Goal: Transaction & Acquisition: Purchase product/service

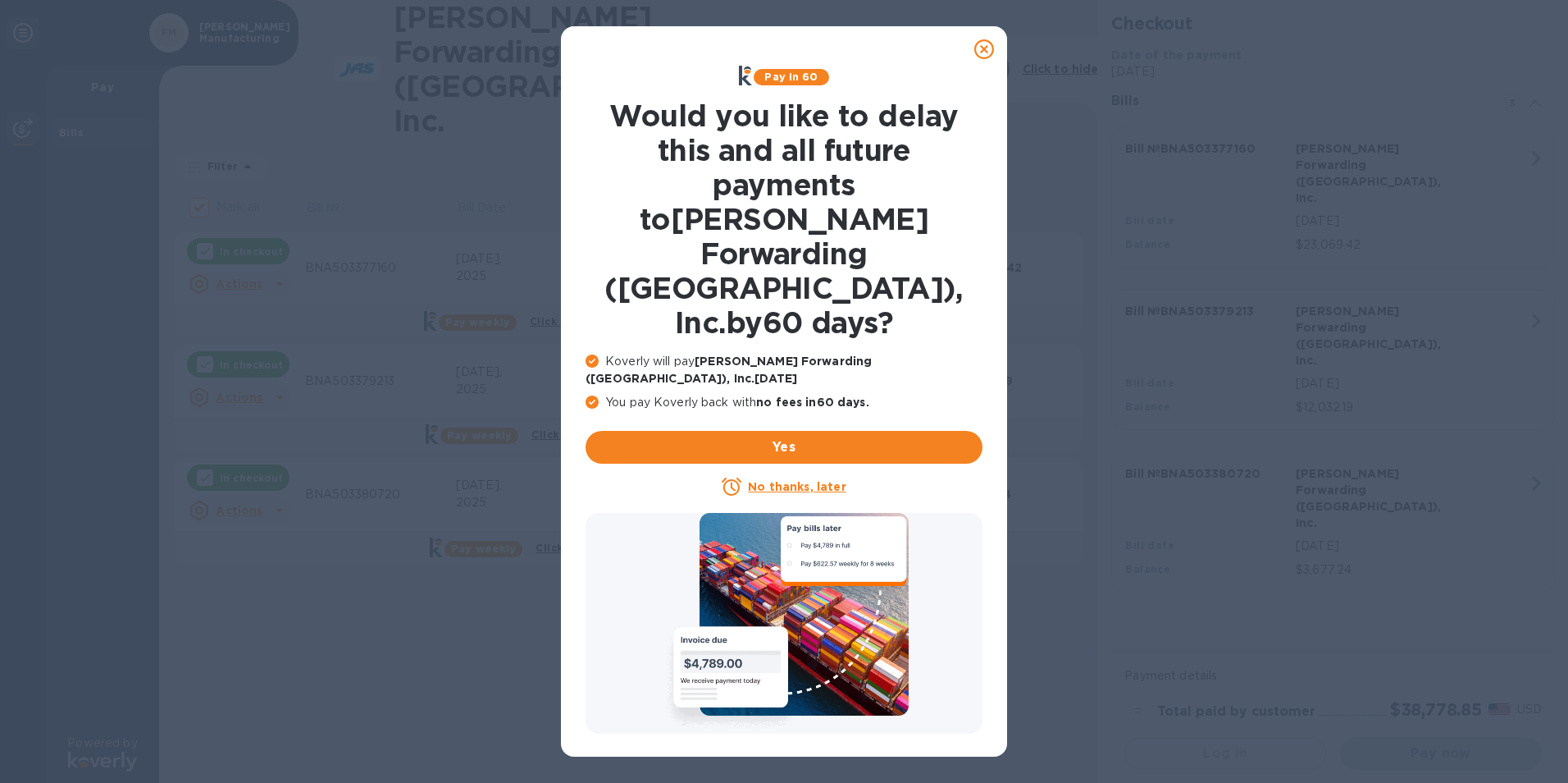
click at [987, 43] on icon at bounding box center [984, 50] width 20 height 20
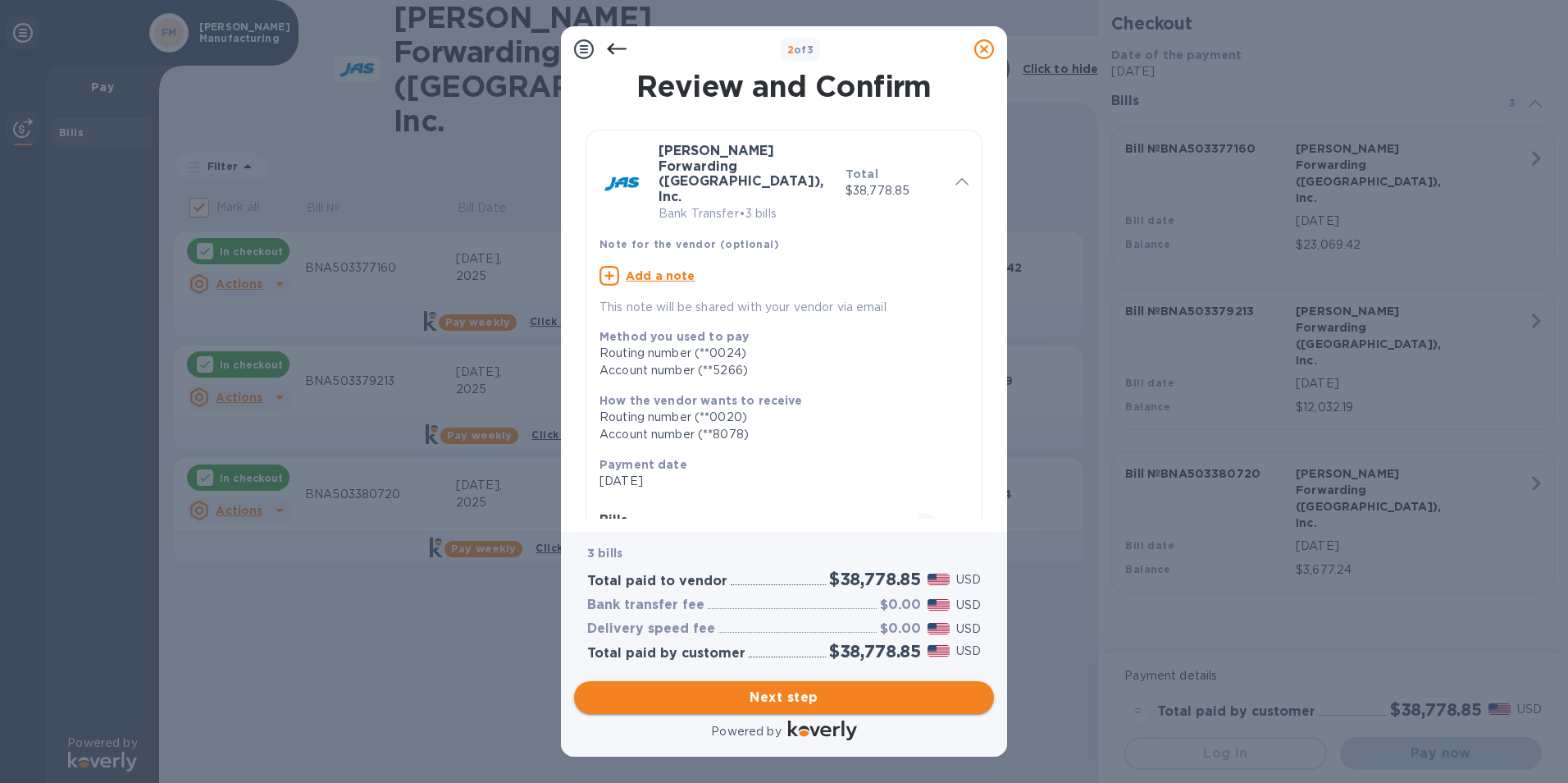
click at [790, 695] on span "Next step" at bounding box center [784, 697] width 394 height 20
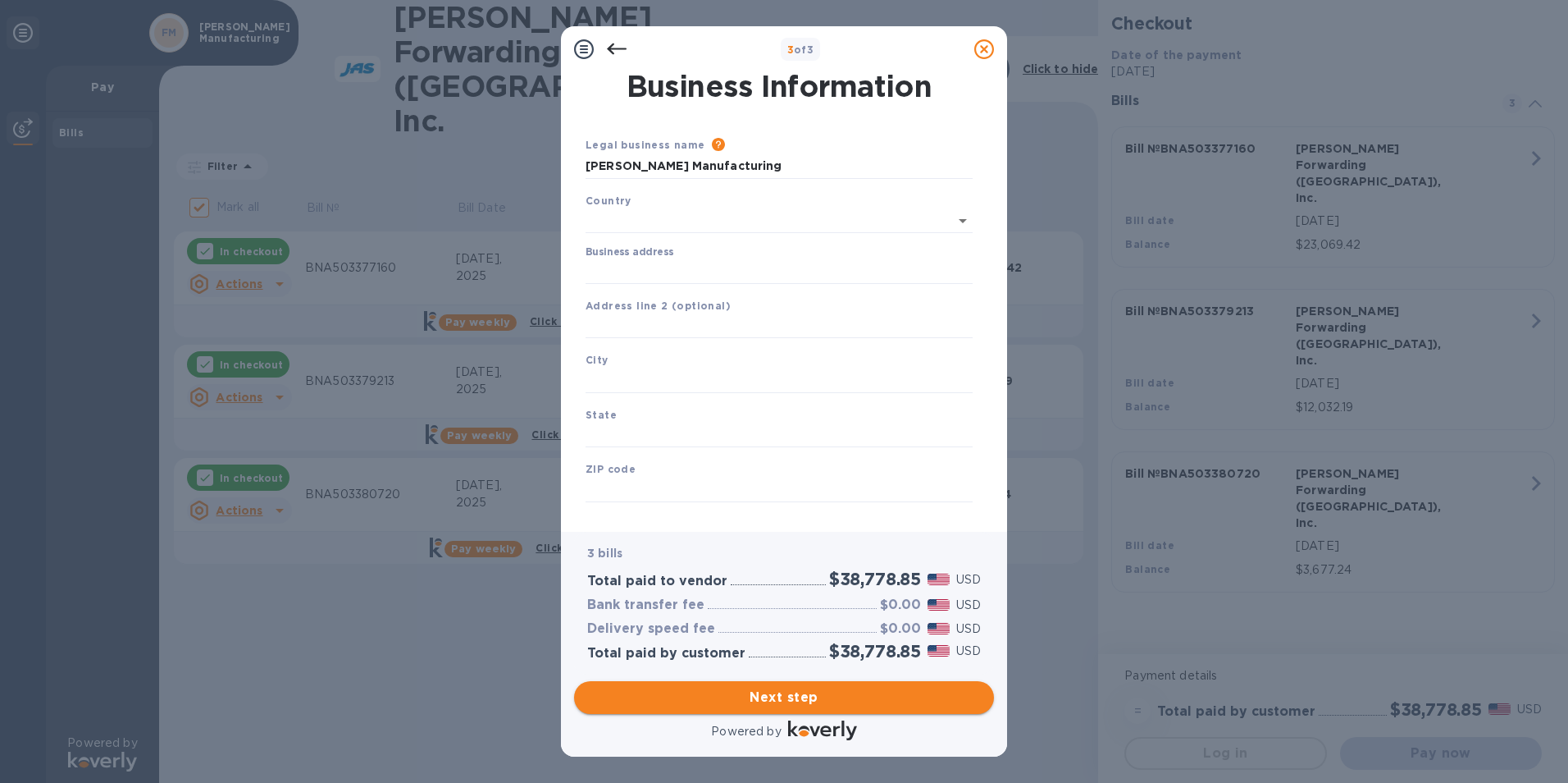
type input "[GEOGRAPHIC_DATA]"
click at [700, 268] on input "Business address" at bounding box center [779, 267] width 387 height 24
type input "[STREET_ADDRESS]"
type input "[GEOGRAPHIC_DATA]"
type input "MO"
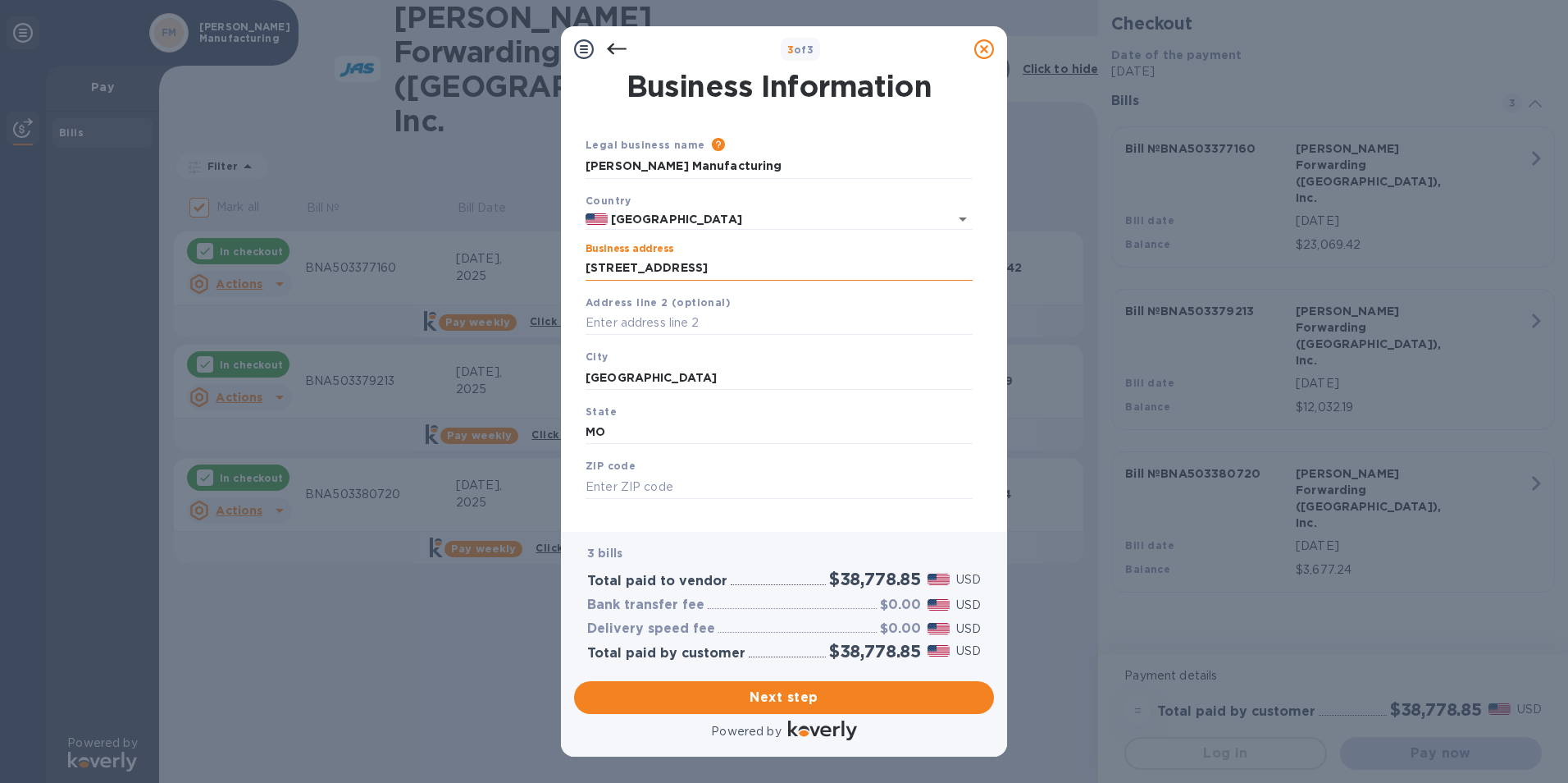
type input "65807"
drag, startPoint x: 677, startPoint y: 380, endPoint x: 478, endPoint y: 380, distance: 199.0
click at [485, 380] on div "3 of 3 Business Information Legal business name Please provide the legal name t…" at bounding box center [784, 391] width 1568 height 783
type input "[GEOGRAPHIC_DATA]"
type input "MO"
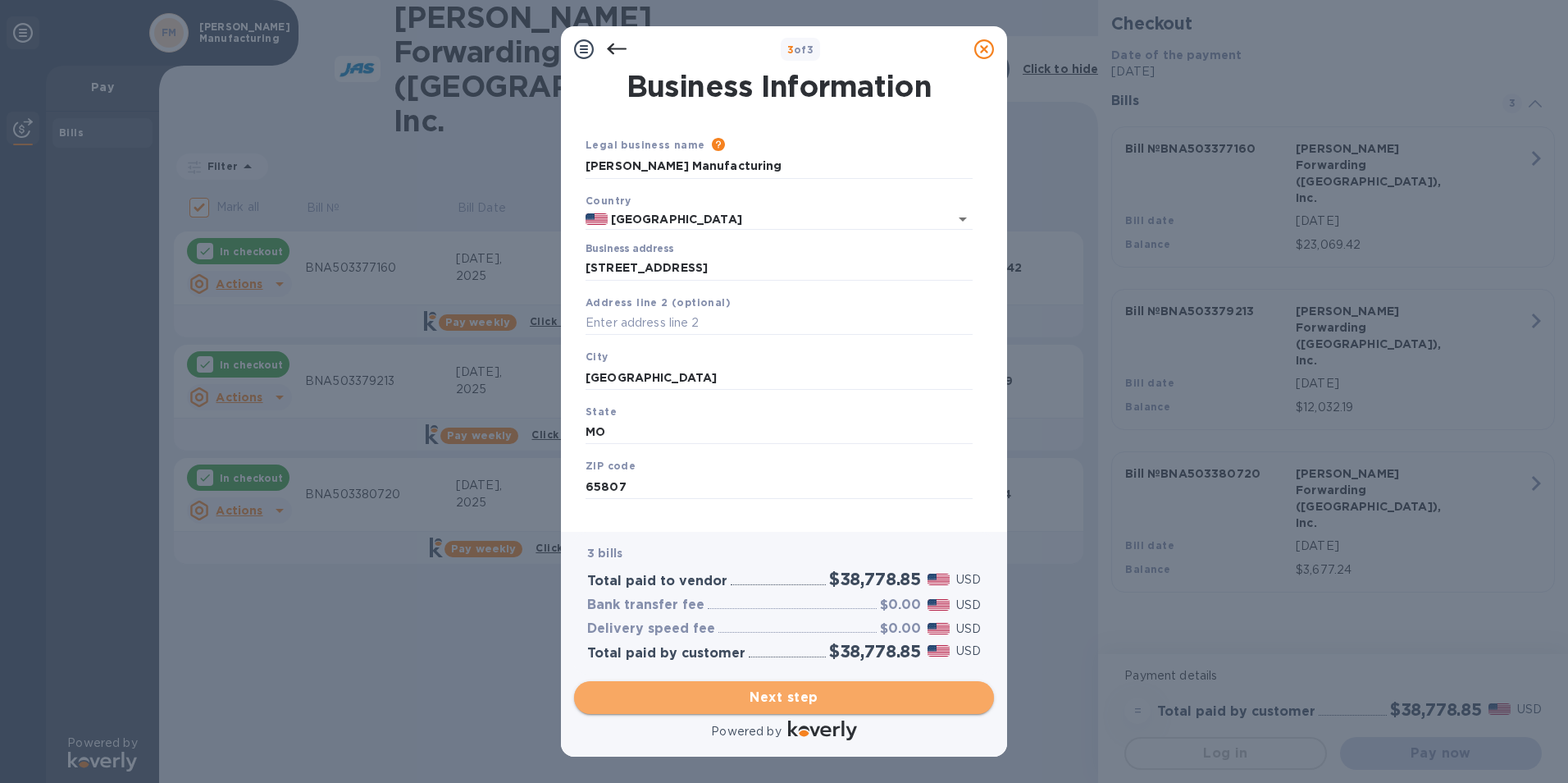
click at [784, 691] on span "Next step" at bounding box center [784, 697] width 394 height 20
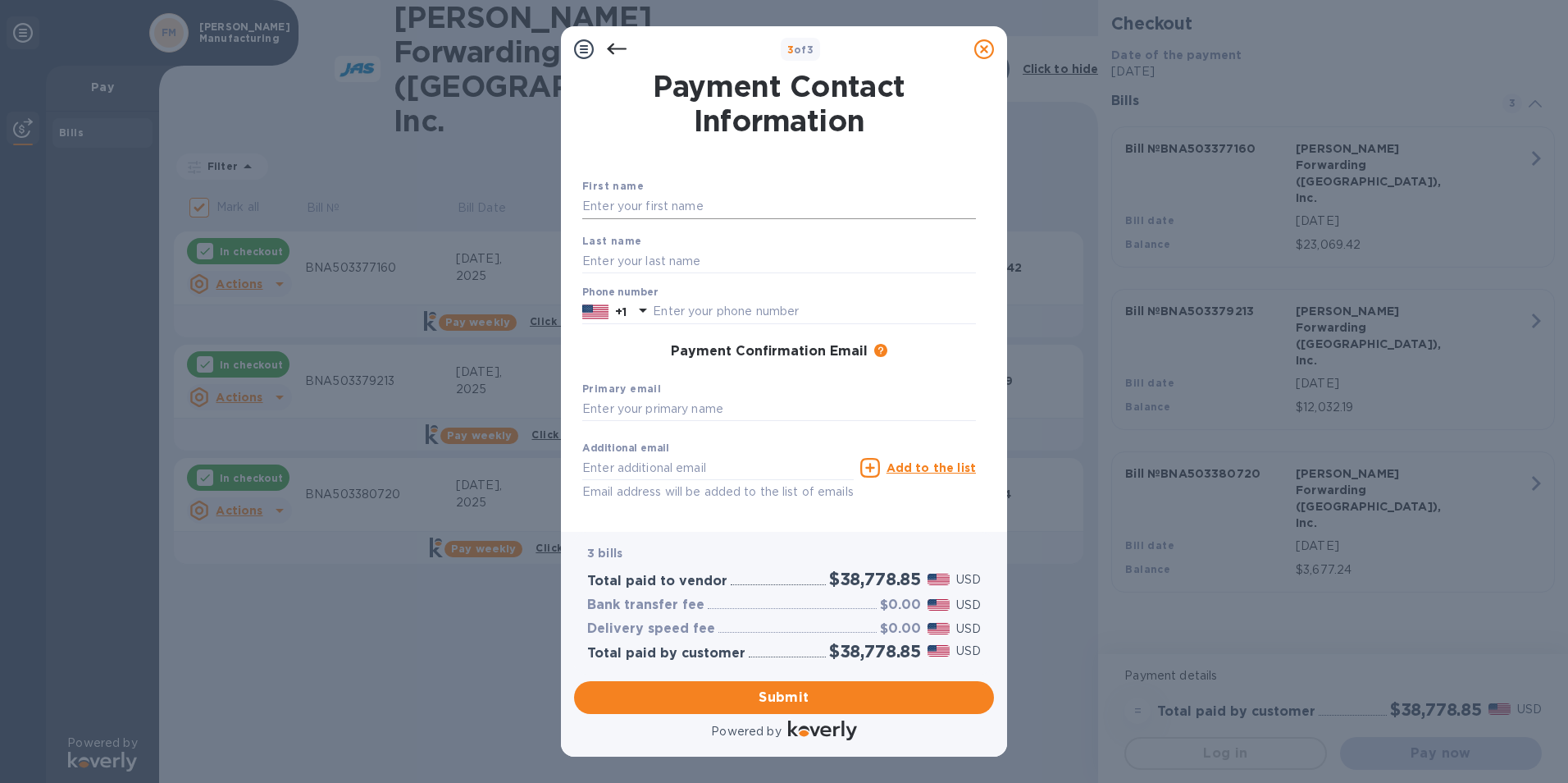
click at [715, 200] on input "text" at bounding box center [779, 206] width 394 height 24
type input "[PERSON_NAME]"
type input "6103676916"
type input "[EMAIL_ADDRESS][DOMAIN_NAME]"
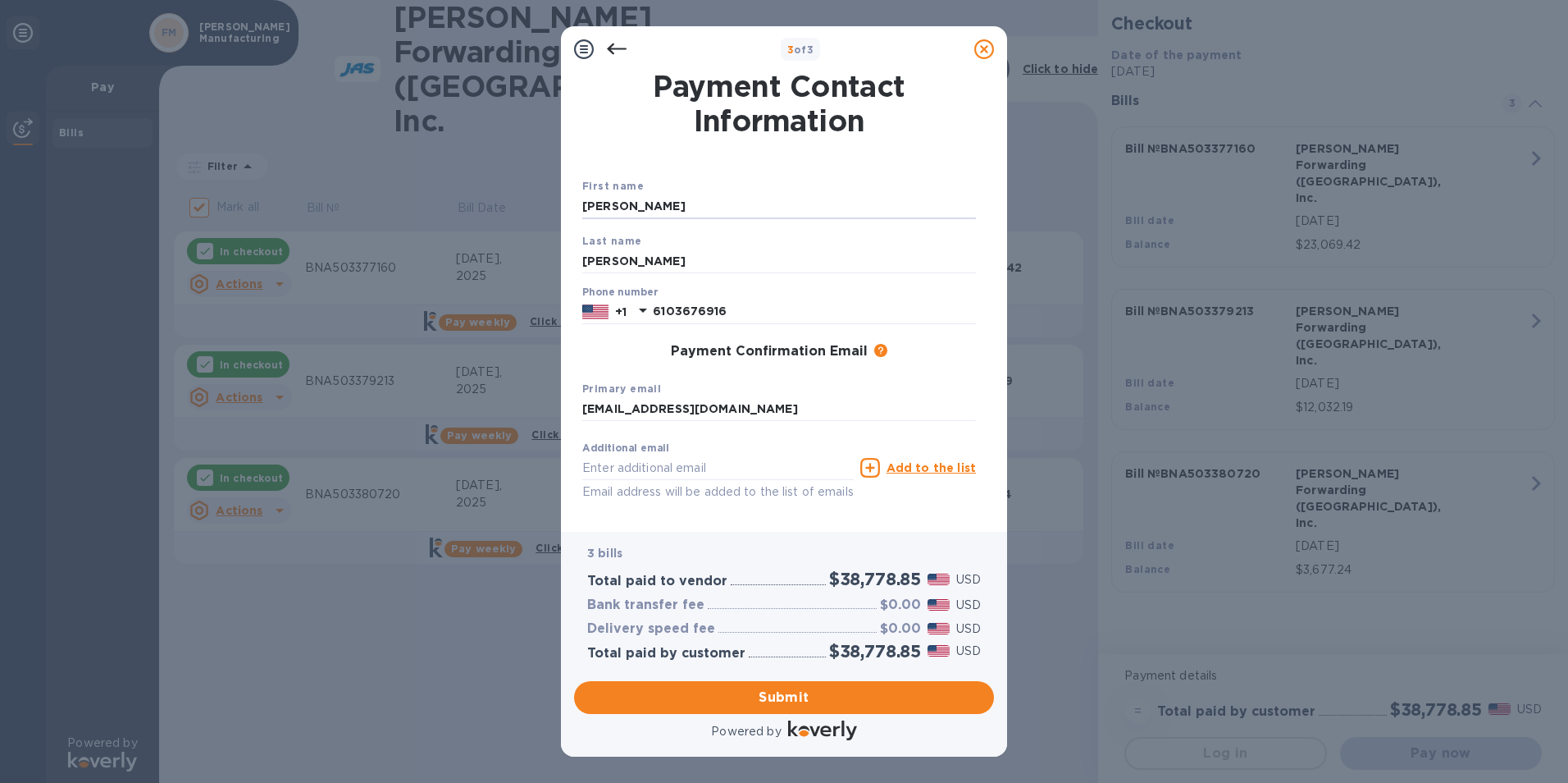
drag, startPoint x: 669, startPoint y: 206, endPoint x: 493, endPoint y: 189, distance: 176.8
click at [493, 189] on div "3 of 3 Payment Contact Information First name [PERSON_NAME] Last name [PERSON_N…" at bounding box center [784, 391] width 1568 height 783
type input "[PERSON_NAME]"
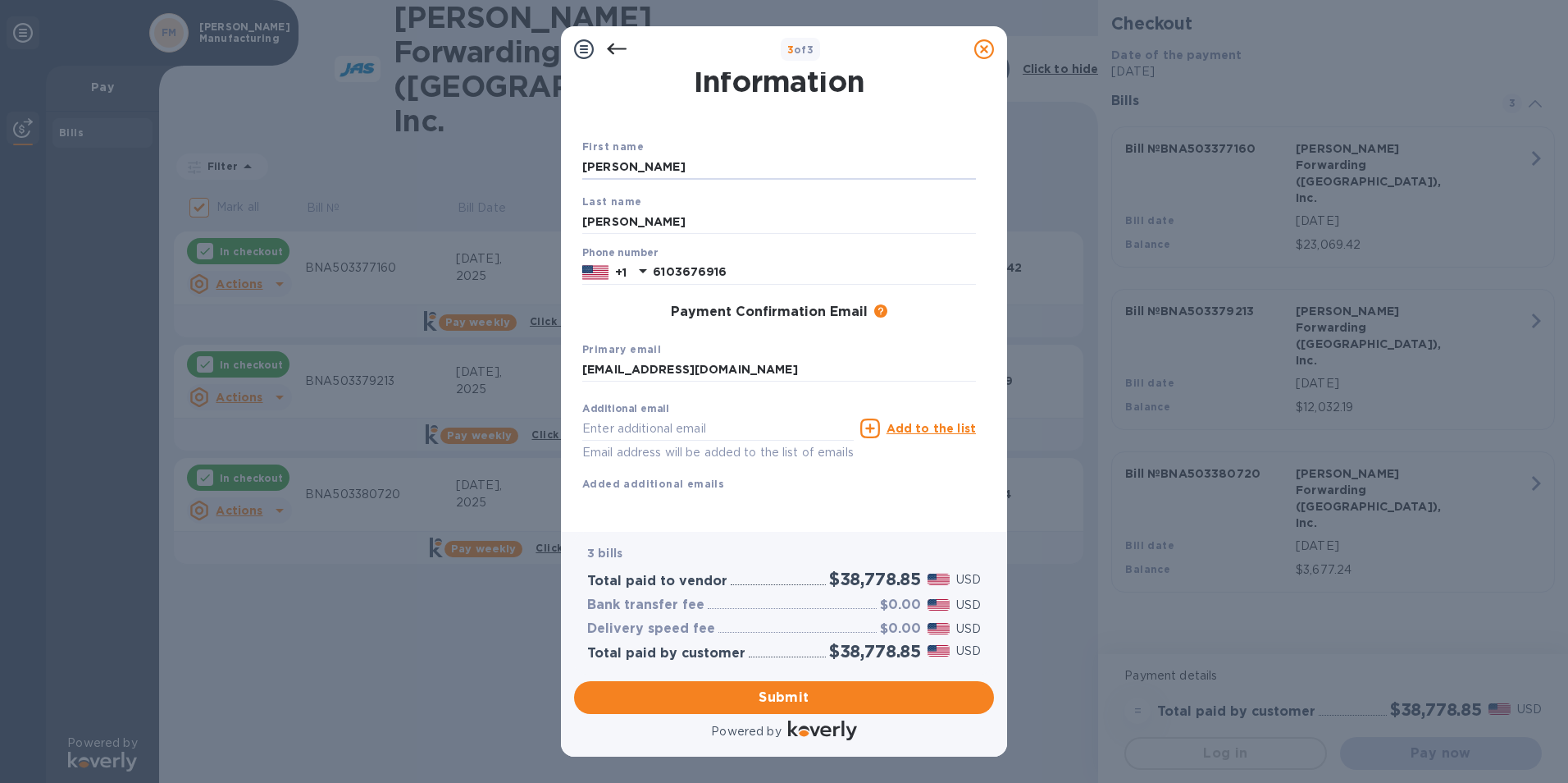
scroll to position [58, 0]
click at [872, 495] on div "First name [PERSON_NAME] Last name [PERSON_NAME] Phone number [PHONE_NUMBER] Pa…" at bounding box center [779, 329] width 394 height 381
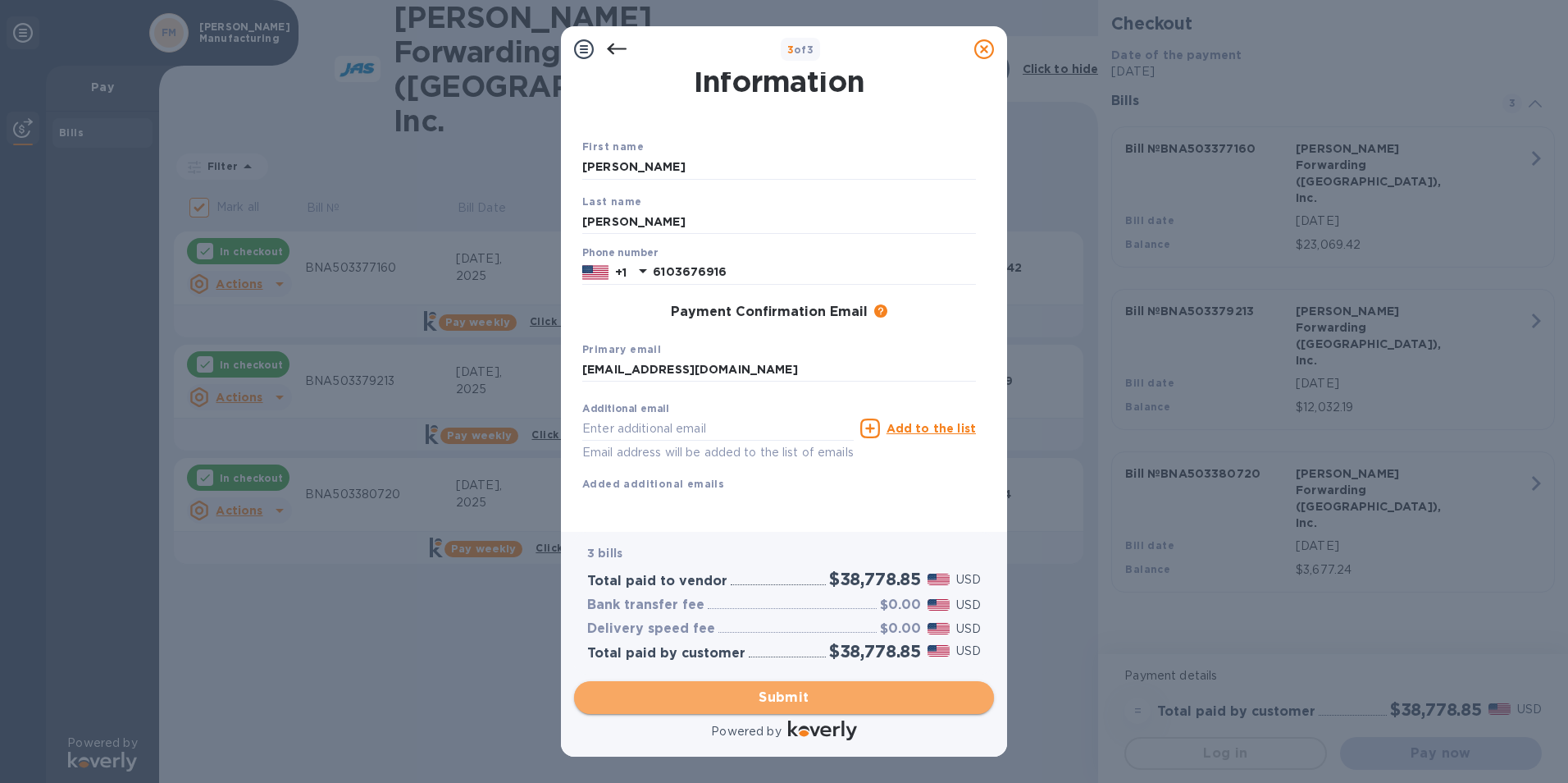
click at [800, 703] on span "Submit" at bounding box center [784, 697] width 394 height 20
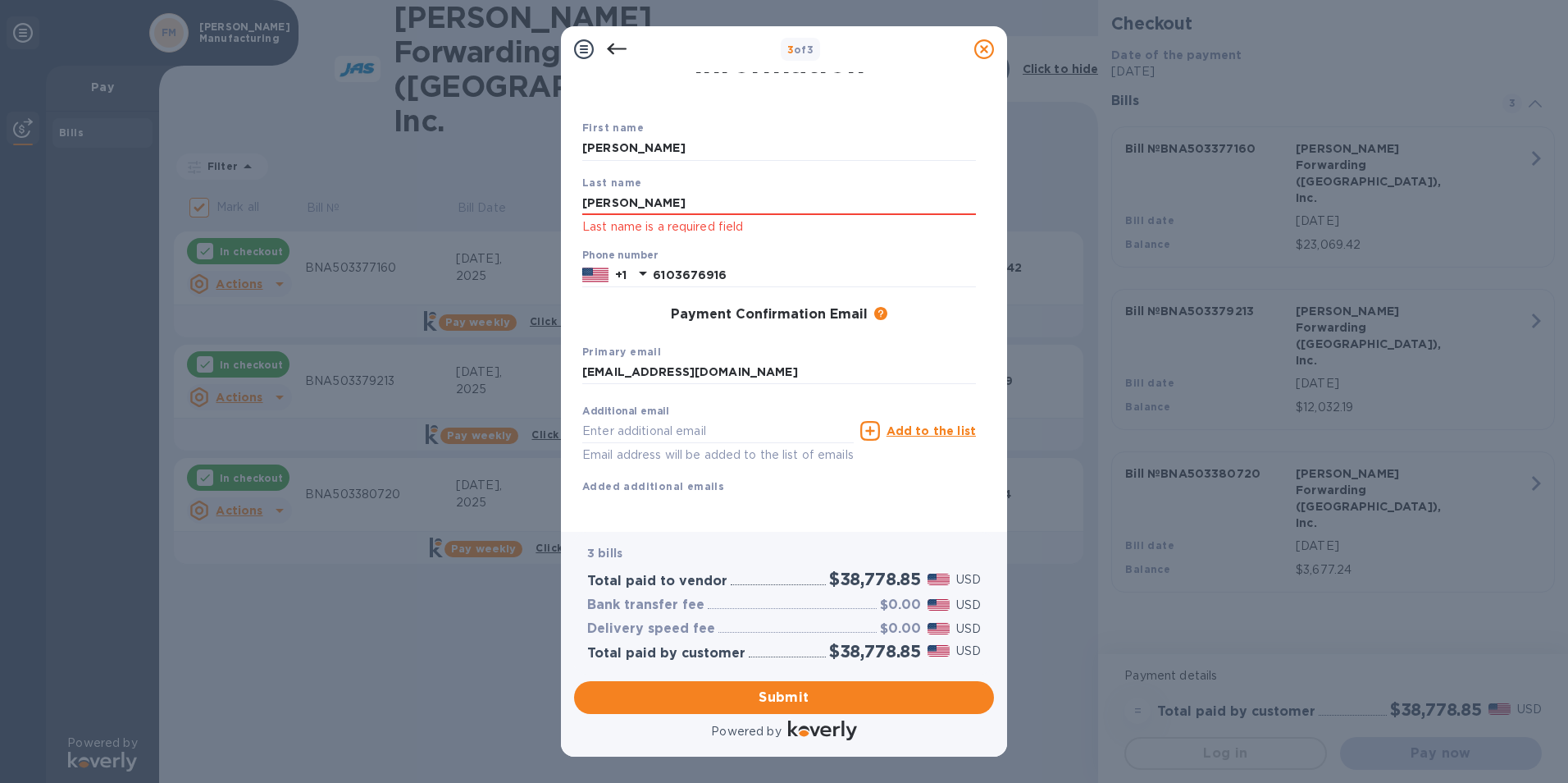
drag, startPoint x: 685, startPoint y: 212, endPoint x: 140, endPoint y: 179, distance: 546.0
click at [151, 180] on div "3 of 3 Payment Contact Information First name [PERSON_NAME] Last name [PERSON_N…" at bounding box center [784, 391] width 1568 height 783
type input "[PERSON_NAME]"
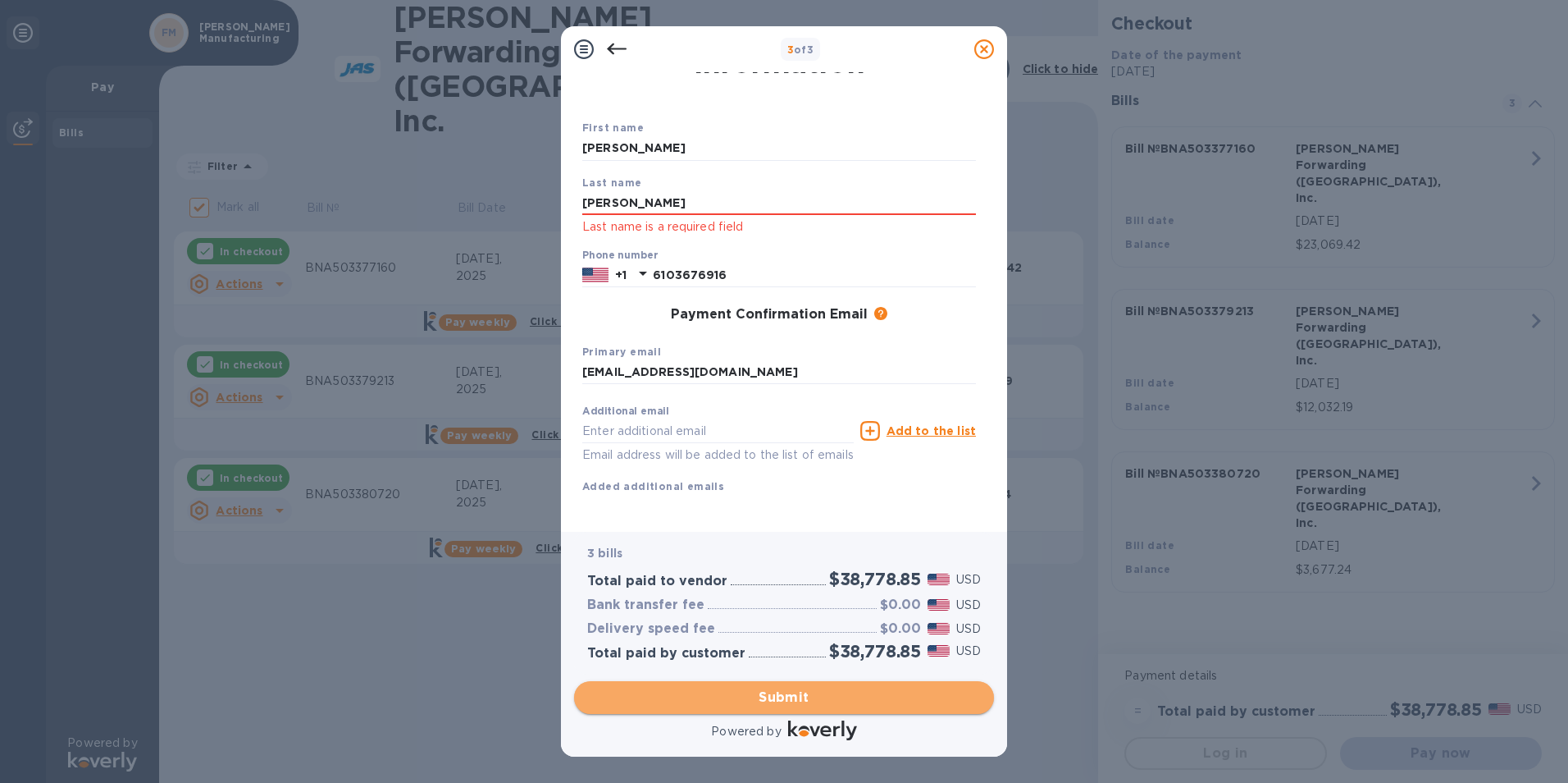
click at [792, 704] on span "Submit" at bounding box center [784, 697] width 394 height 20
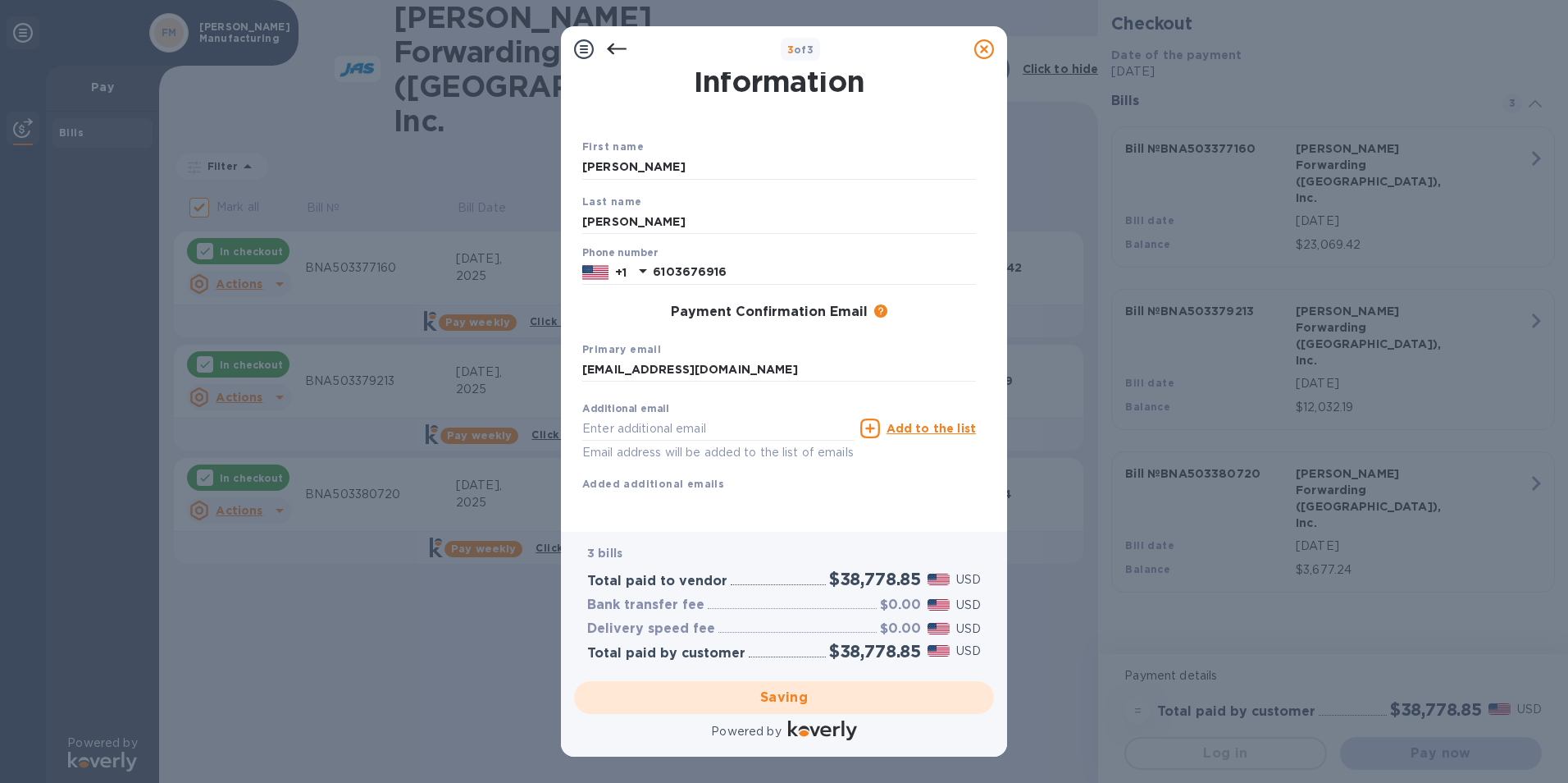
checkbox input "false"
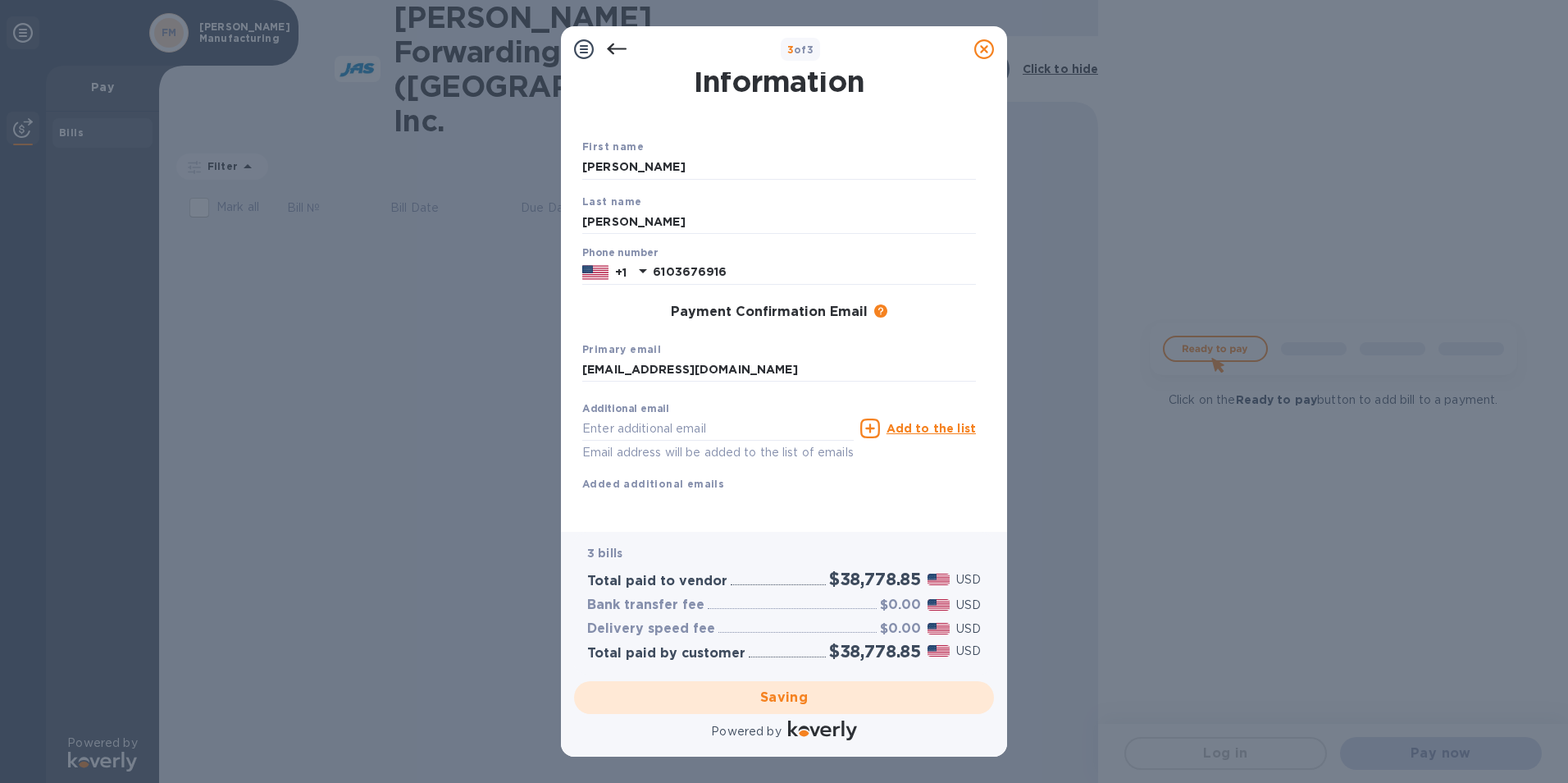
scroll to position [0, 0]
